Goal: Information Seeking & Learning: Check status

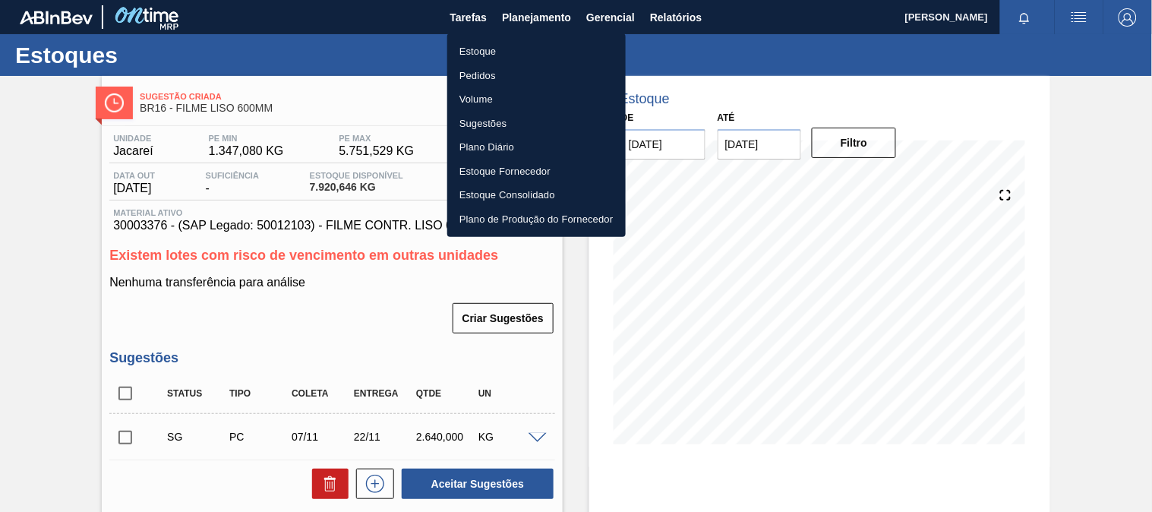
click at [467, 49] on li "Estoque" at bounding box center [536, 51] width 178 height 24
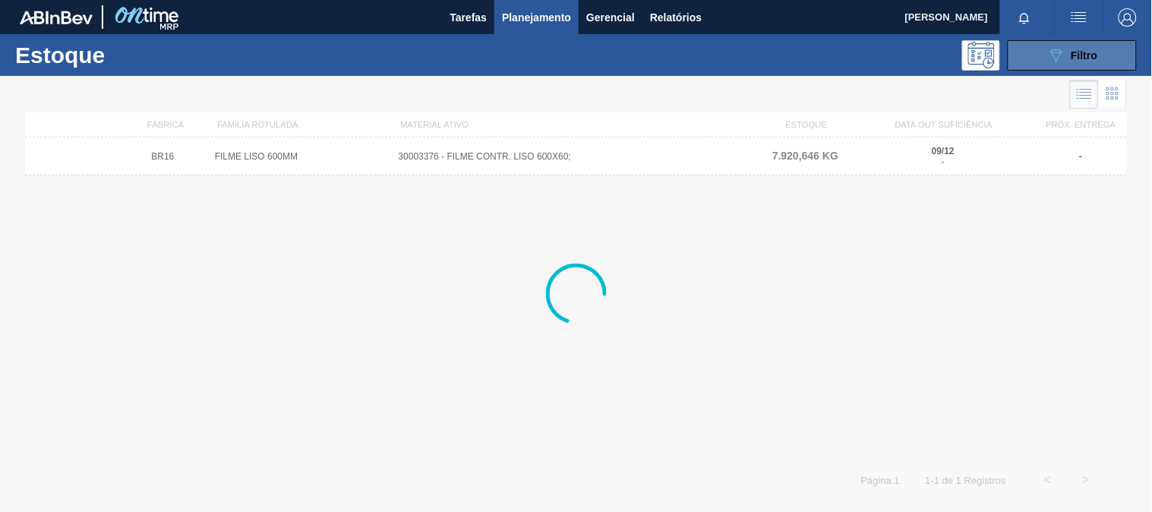
click at [1034, 53] on button "089F7B8B-B2A5-4AFE-B5C0-19BA573D28AC Filtro" at bounding box center [1072, 55] width 129 height 30
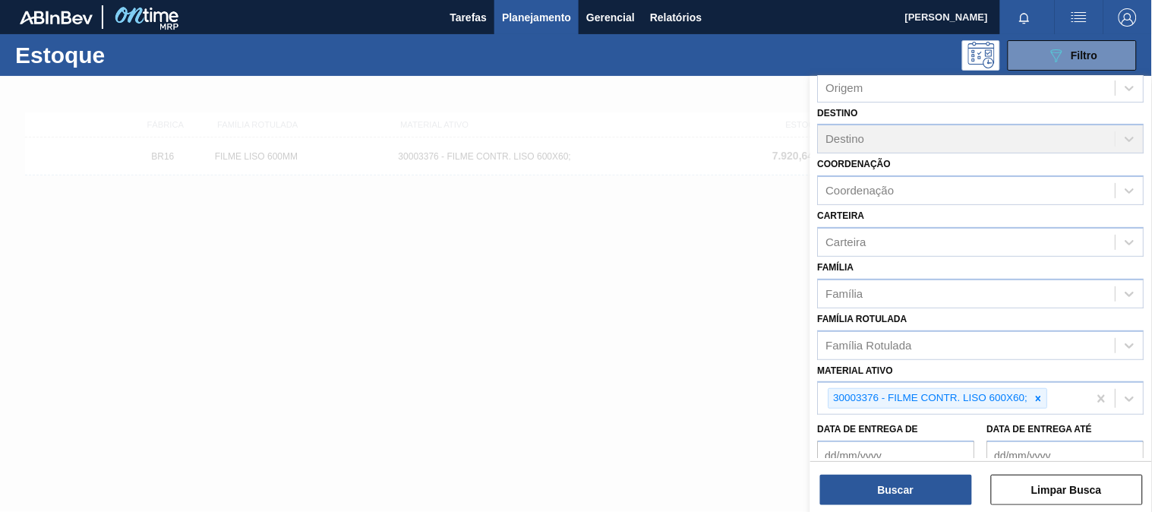
scroll to position [211, 0]
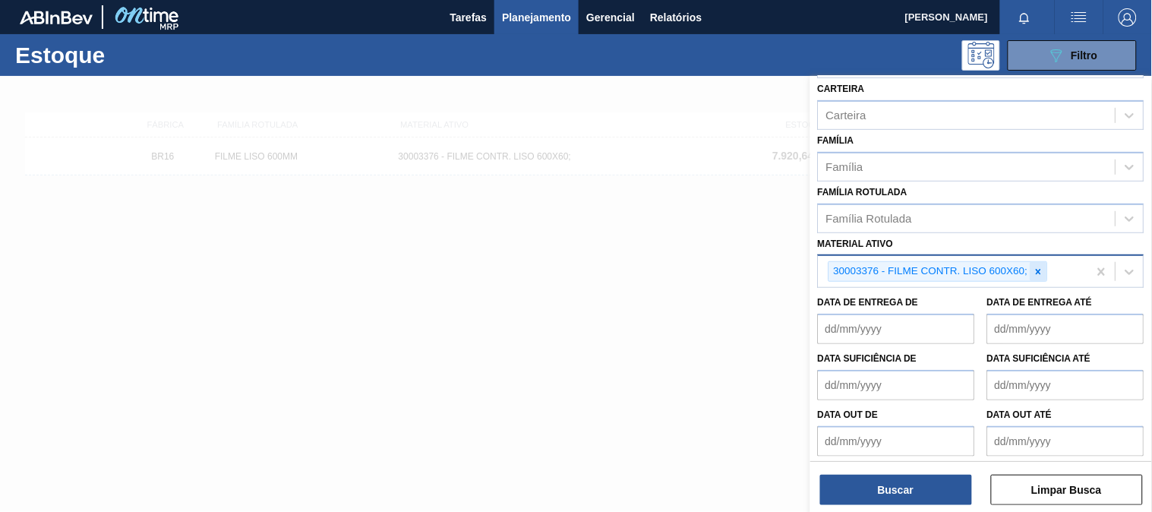
click at [1043, 268] on icon at bounding box center [1039, 272] width 11 height 11
paste ativo "30031881"
type ativo "30031881"
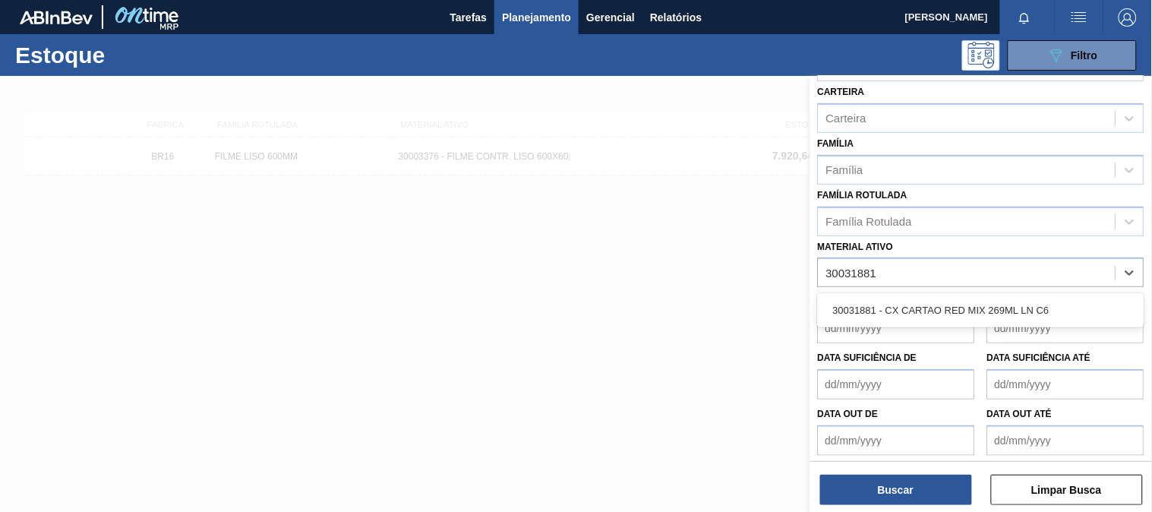
click at [930, 298] on div "30031881 - CX CARTAO RED MIX 269ML LN C6" at bounding box center [981, 310] width 327 height 28
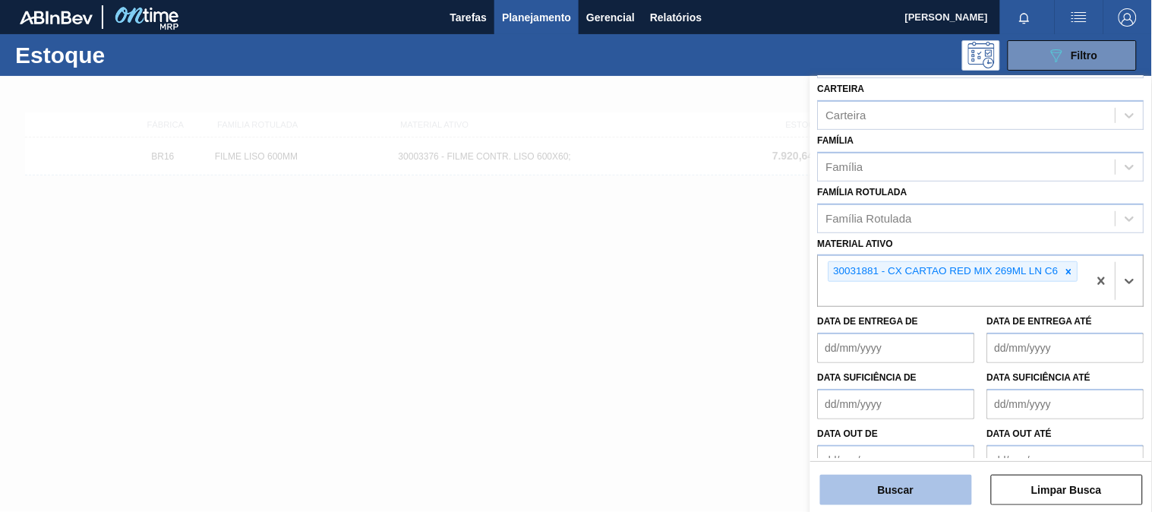
click at [873, 496] on button "Buscar" at bounding box center [896, 490] width 152 height 30
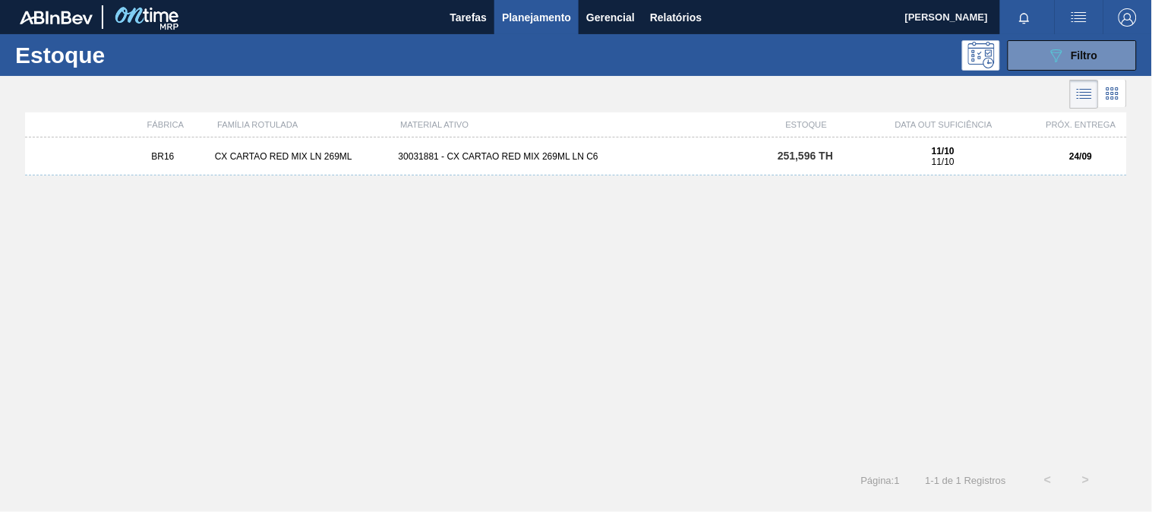
click at [414, 149] on div "BR16 CX CARTAO RED MIX LN 269ML 30031881 - CX CARTAO RED MIX 269ML LN C6 251,59…" at bounding box center [576, 156] width 1102 height 38
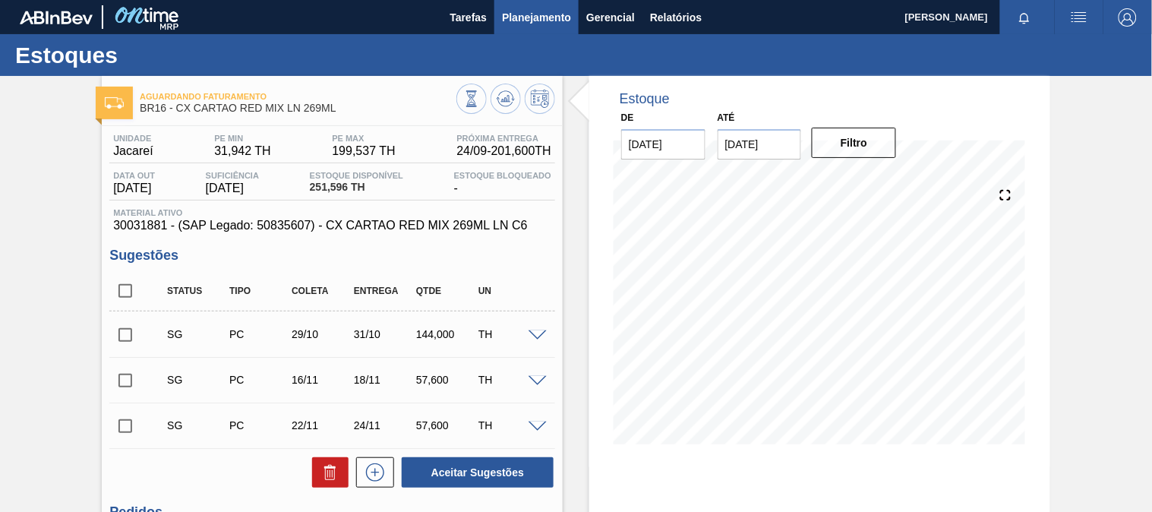
click at [550, 10] on span "Planejamento" at bounding box center [536, 17] width 69 height 18
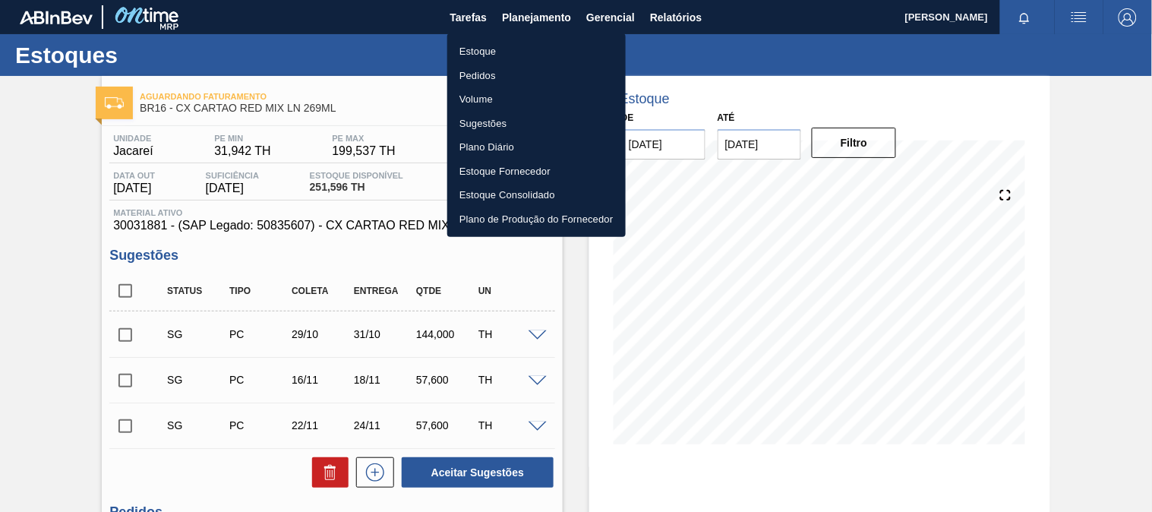
click at [520, 53] on li "Estoque" at bounding box center [536, 51] width 178 height 24
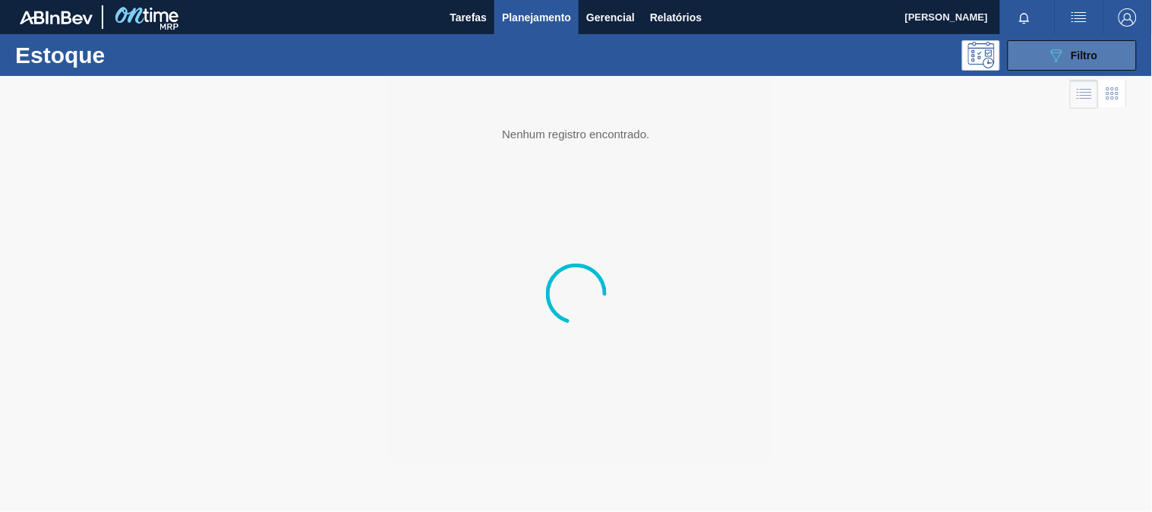
click at [1050, 68] on button "089F7B8B-B2A5-4AFE-B5C0-19BA573D28AC Filtro" at bounding box center [1072, 55] width 129 height 30
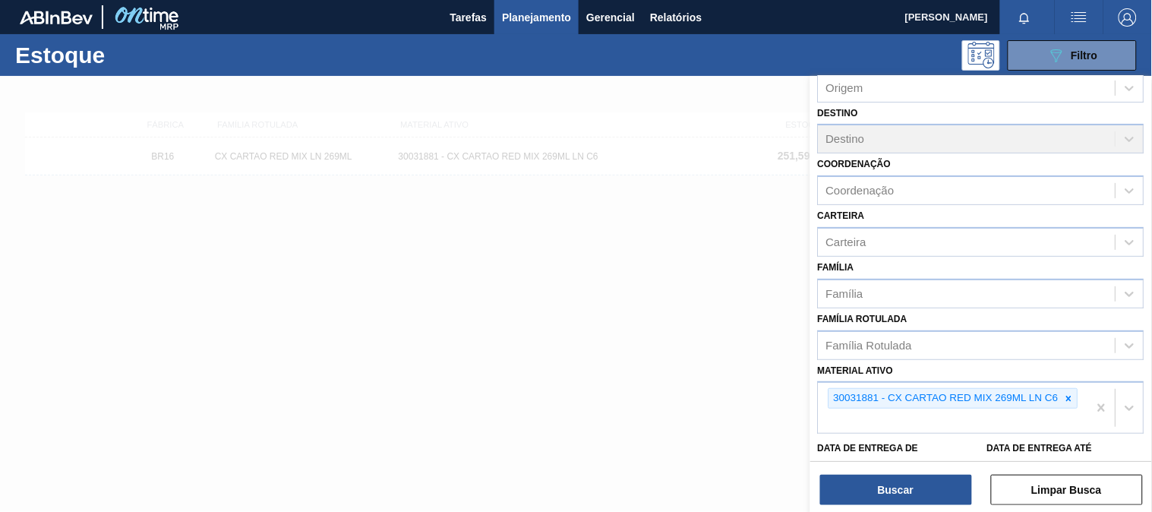
scroll to position [169, 0]
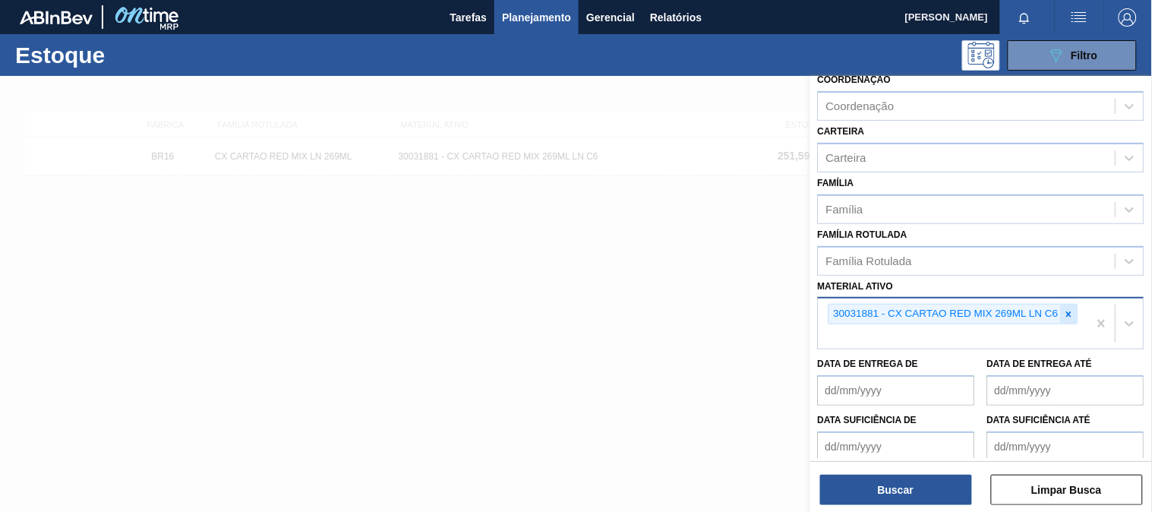
click at [1075, 314] on div at bounding box center [1069, 314] width 17 height 19
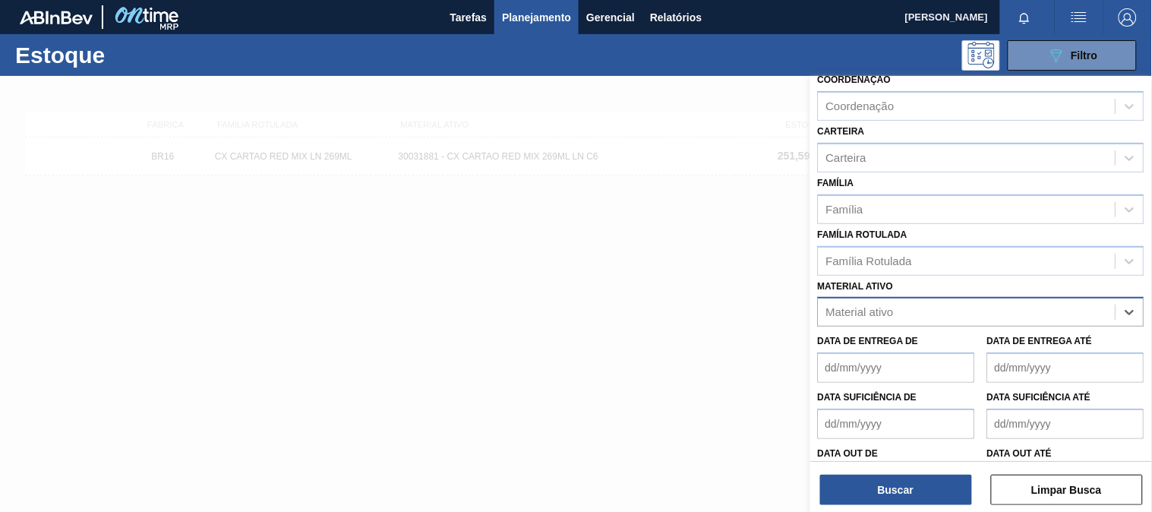
paste ativo "30033730"
type ativo "30033730"
click at [947, 349] on div "30033730 - CX CARTAO GT 269ML LN C6 NIV25" at bounding box center [981, 350] width 327 height 28
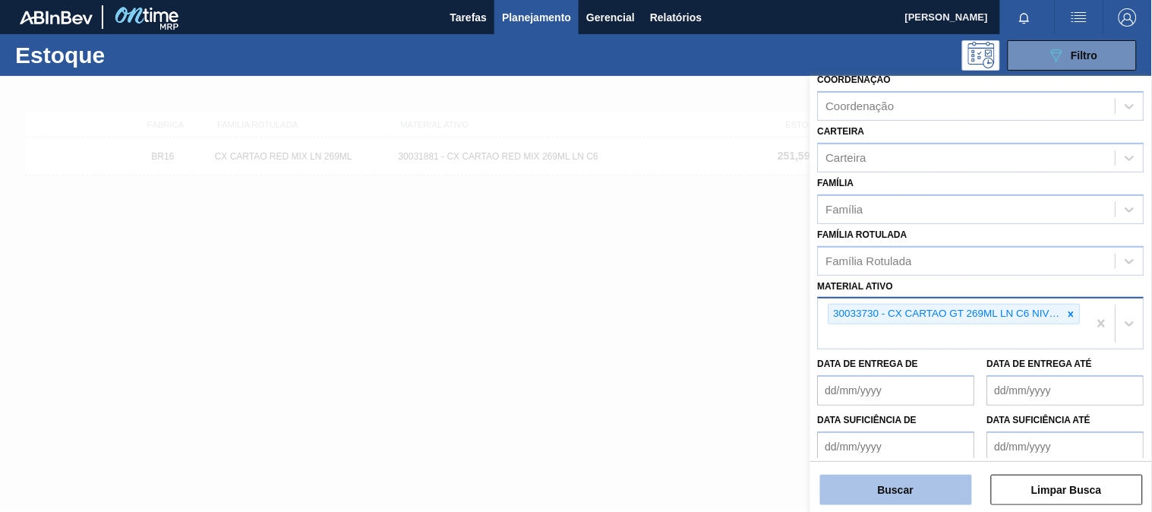
click at [904, 490] on button "Buscar" at bounding box center [896, 490] width 152 height 30
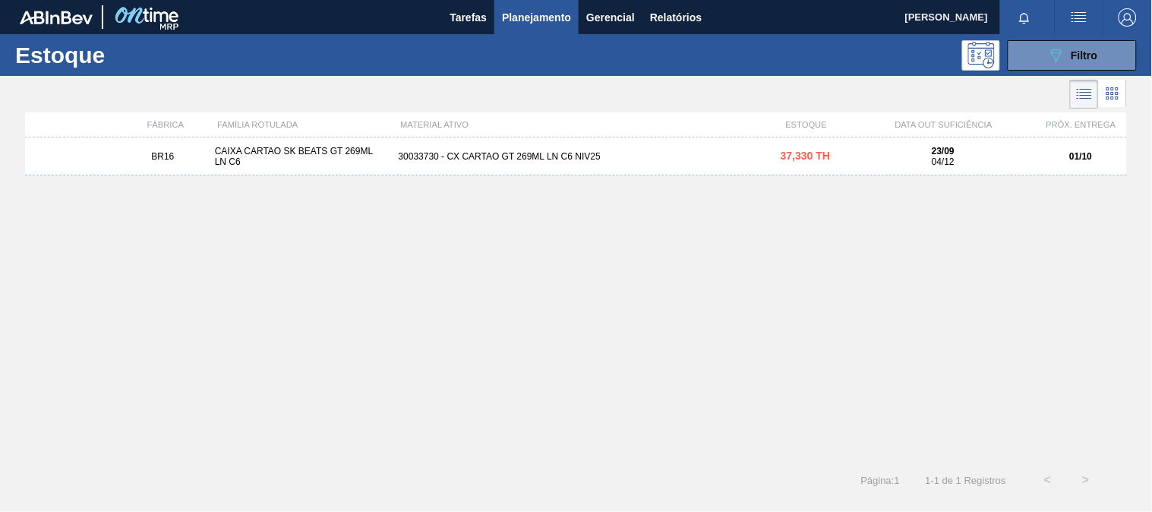
click at [540, 153] on div "30033730 - CX CARTAO GT 269ML LN C6 NIV25" at bounding box center [577, 156] width 368 height 11
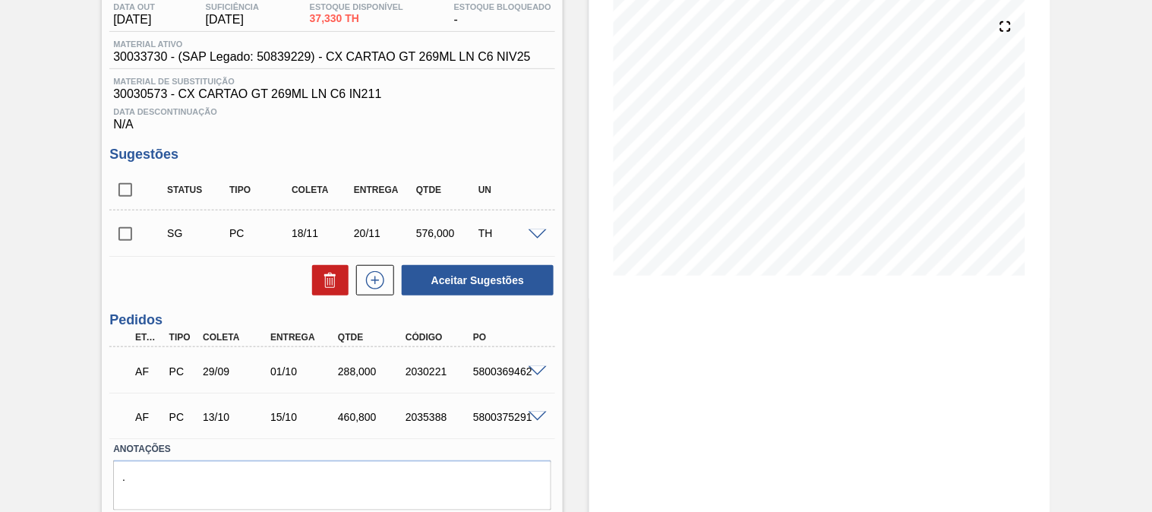
scroll to position [219, 0]
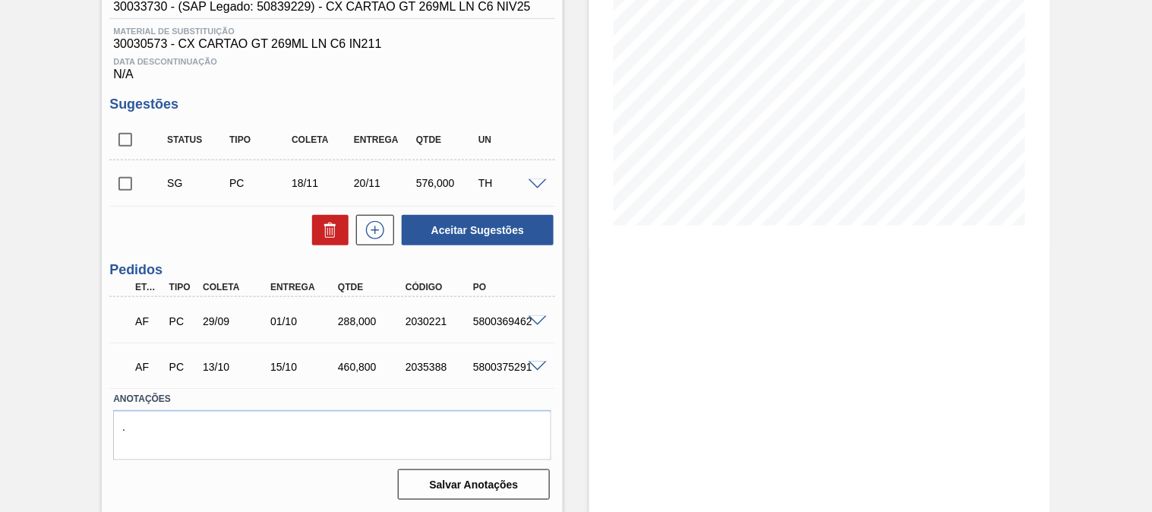
click at [542, 316] on span at bounding box center [538, 321] width 18 height 11
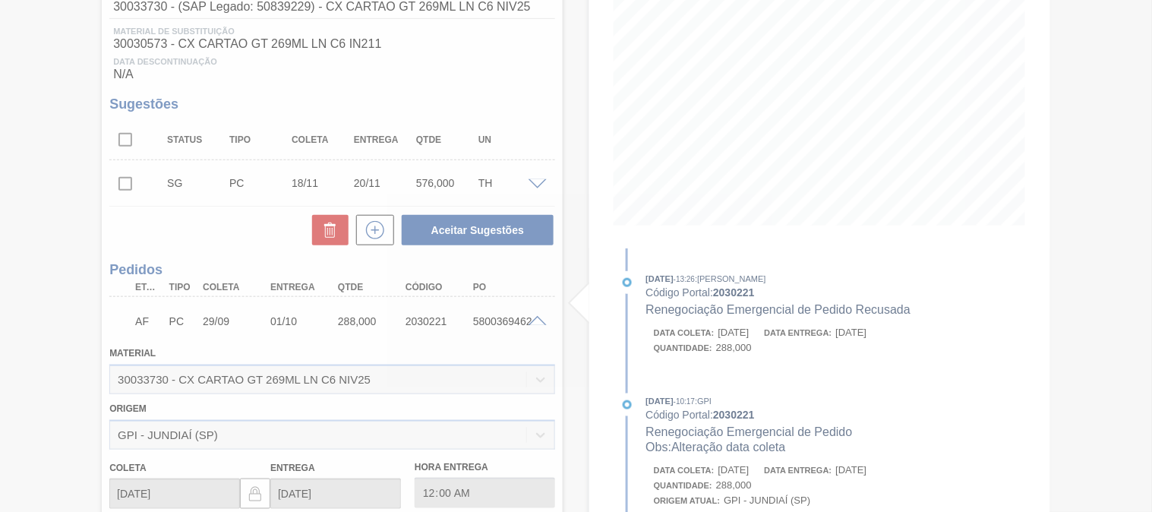
click at [533, 320] on div at bounding box center [576, 256] width 1152 height 512
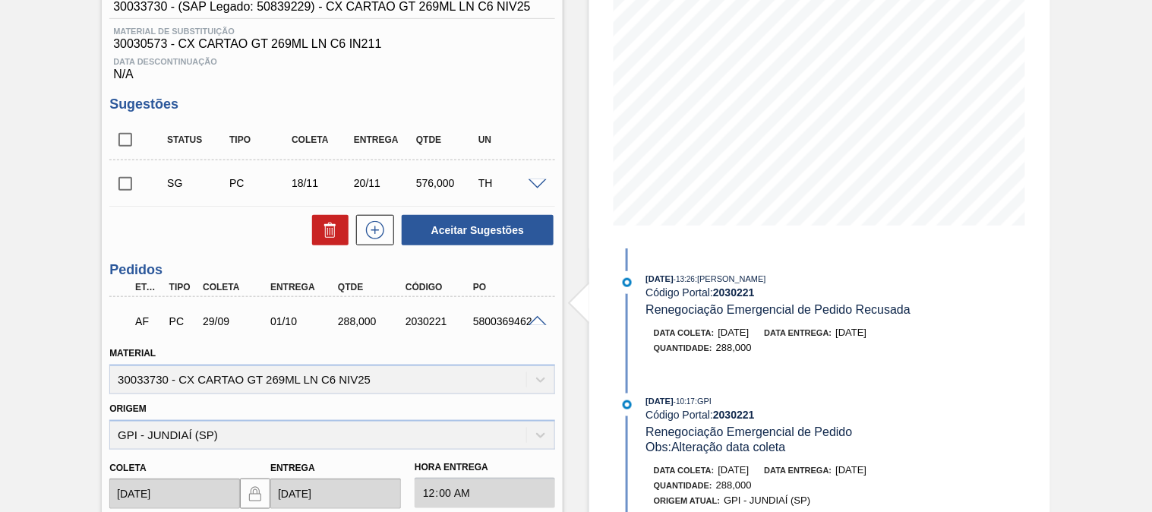
click at [534, 317] on span at bounding box center [538, 321] width 18 height 11
